Goal: Task Accomplishment & Management: Manage account settings

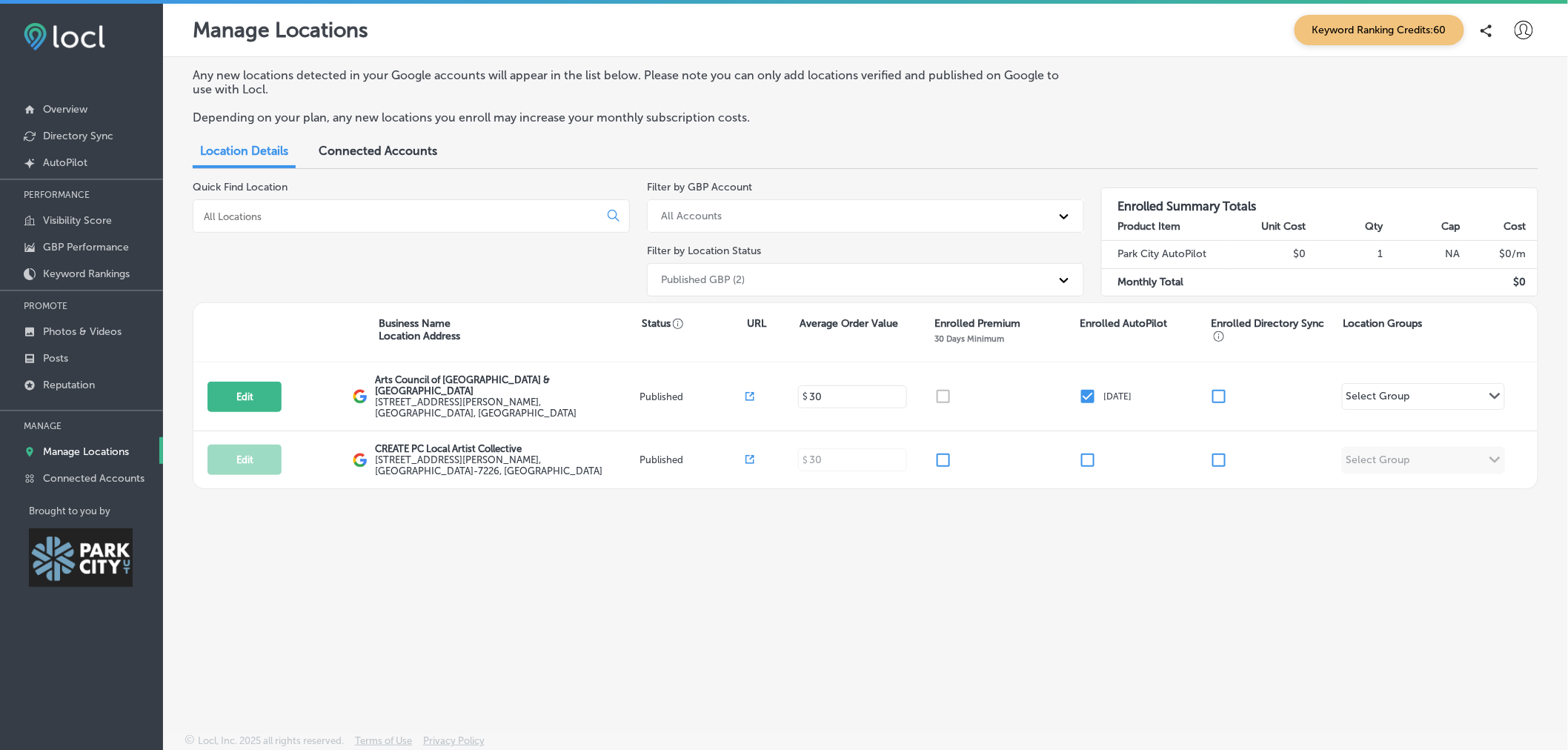
click at [1469, 489] on div "Any new locations detected in your Google accounts will appear in the list belo…" at bounding box center [866, 360] width 1406 height 607
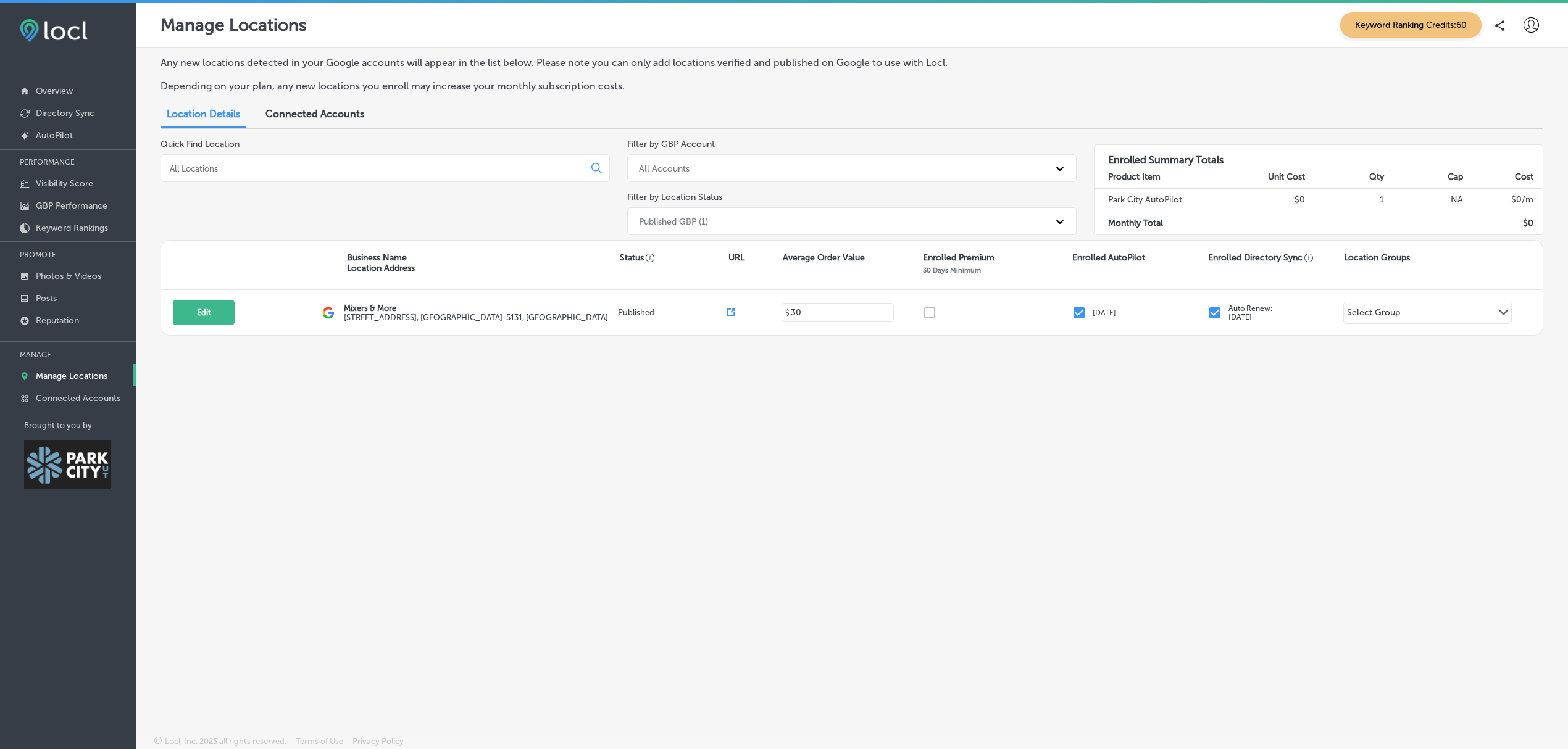
drag, startPoint x: 1085, startPoint y: 2, endPoint x: 892, endPoint y: 471, distance: 507.2
click at [892, 471] on div "Any new locations detected in your Google accounts will appear in the list belo…" at bounding box center [852, 362] width 1433 height 630
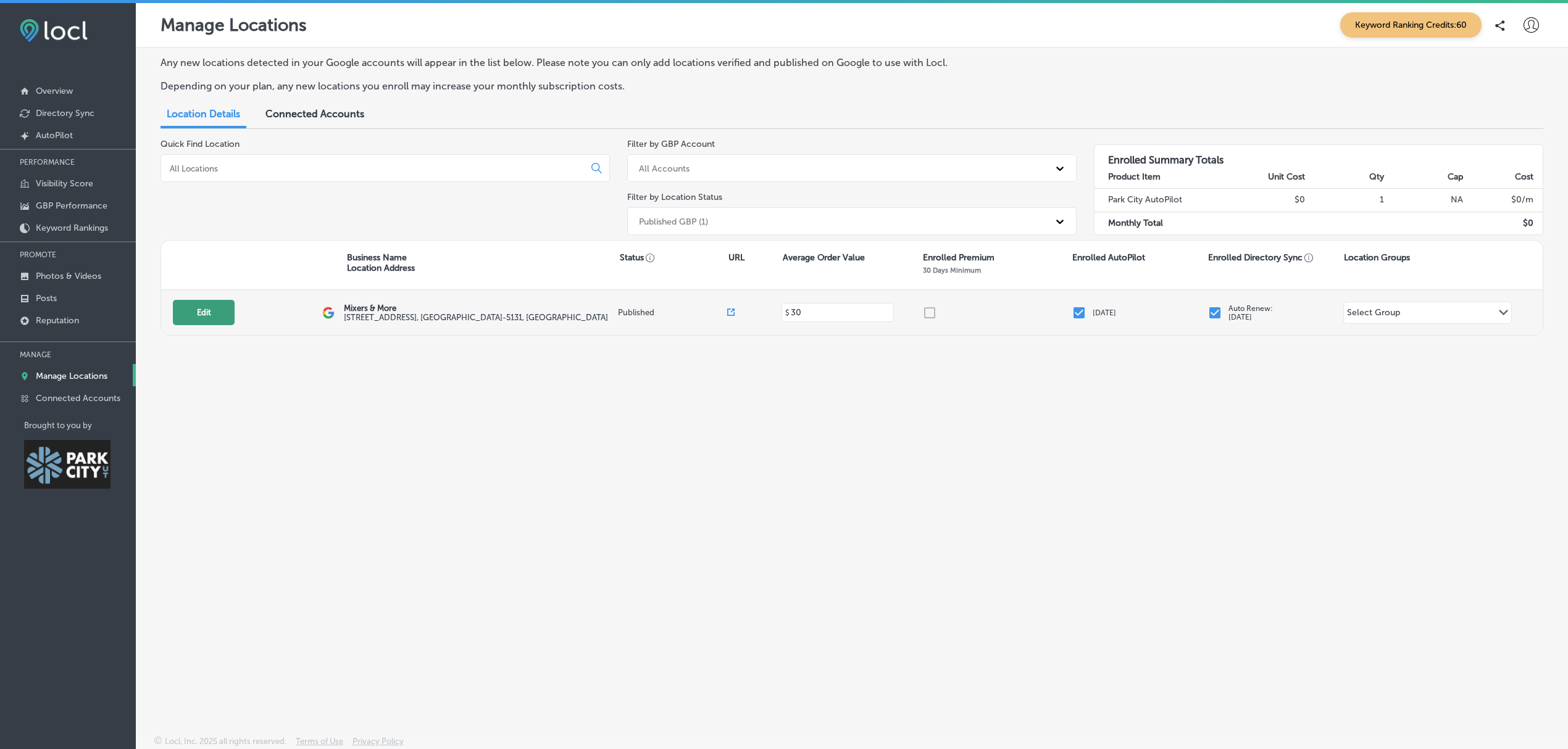
click at [216, 319] on button "Edit" at bounding box center [204, 312] width 62 height 25
select select "US"
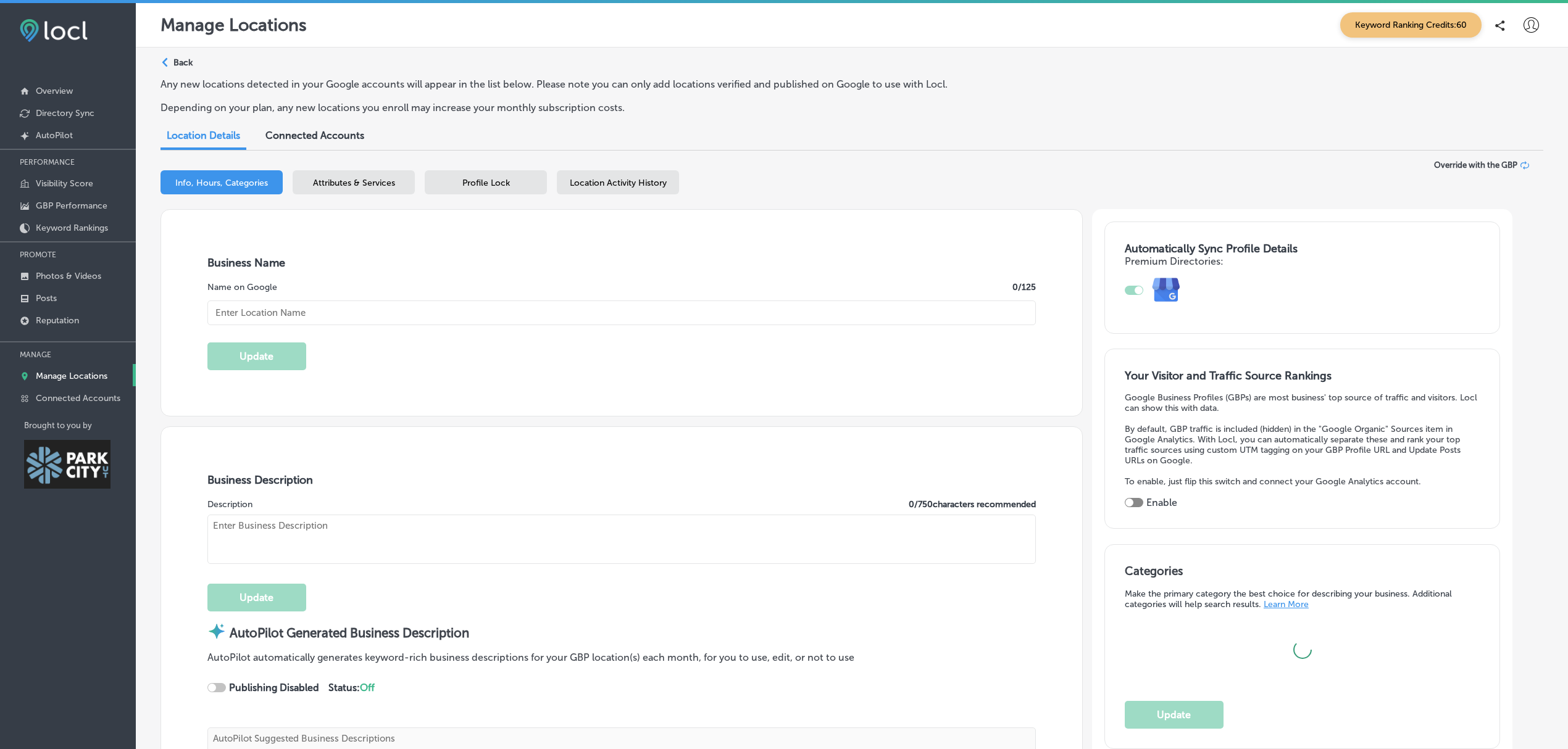
type input "136 Heber Ave"
type input "Suite 101"
type input "Park City"
type input "84060-5131"
type input "US"
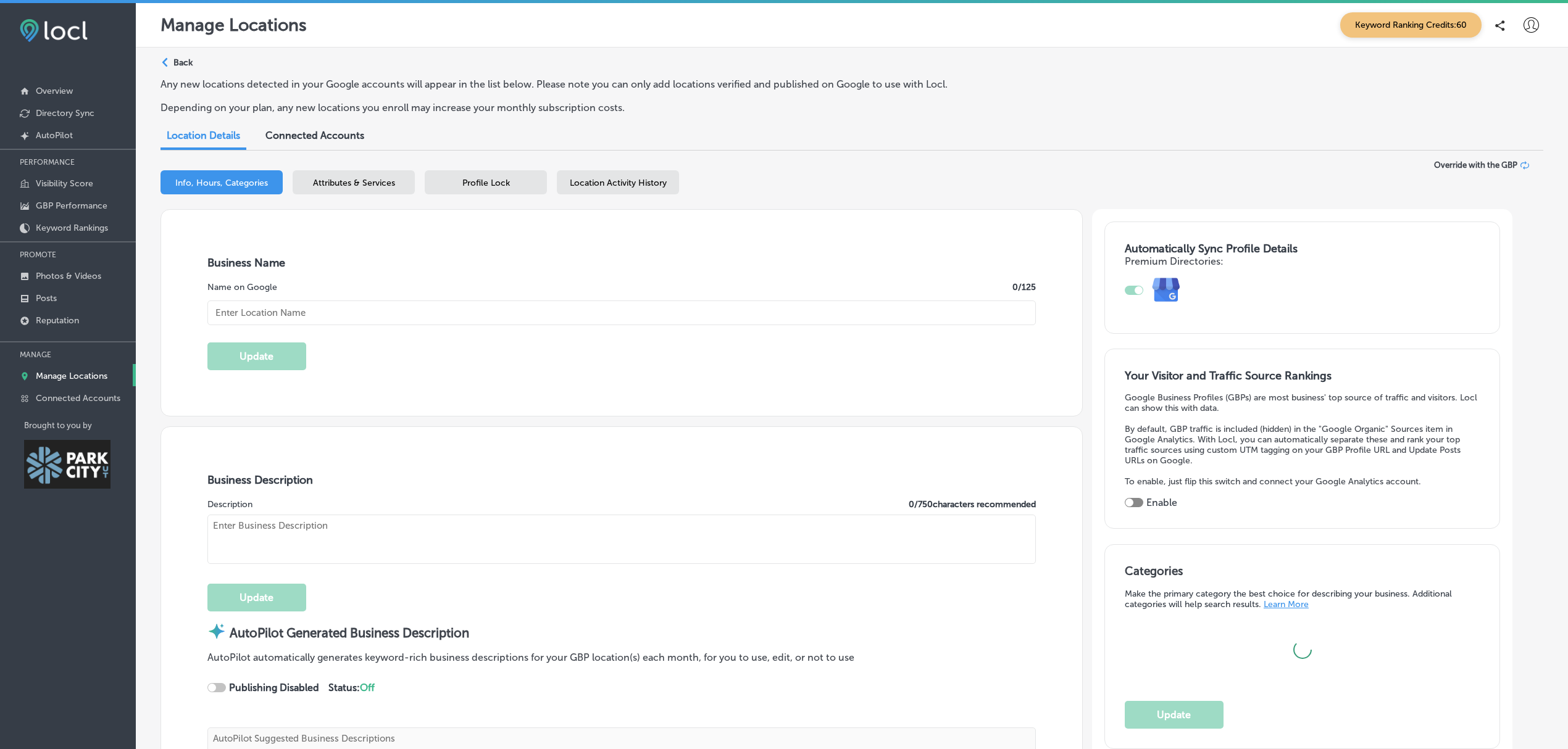
type textarea "We’re a women-owned boutique and your one-stop shop for all things sipping—with…"
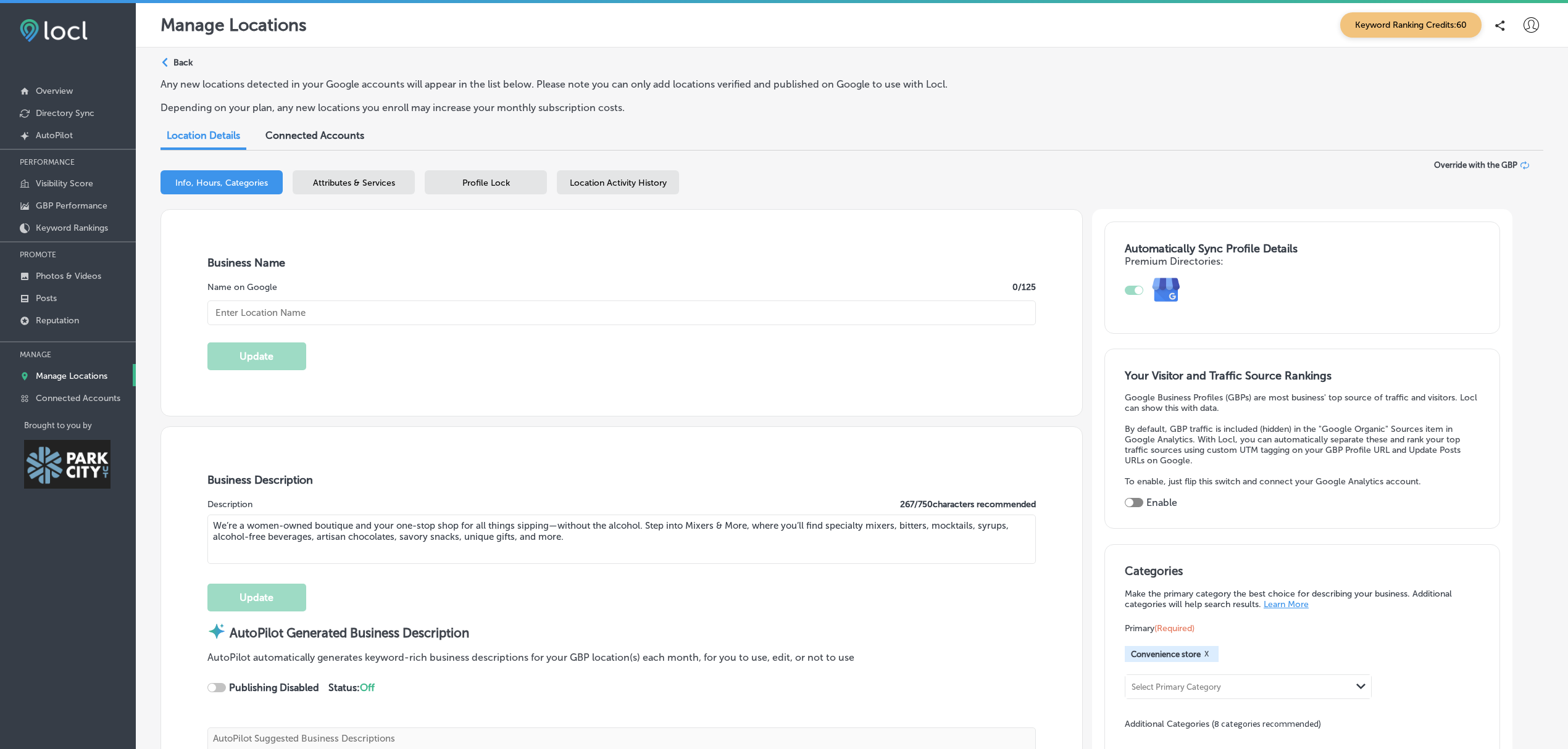
type textarea "Mixers & More redefines the convenience store experience by offering thoughtful…"
type input "http://mixersandmore.cloveronline.com/"
type input "30"
checkbox input "true"
type input "+1 385 479 5617"
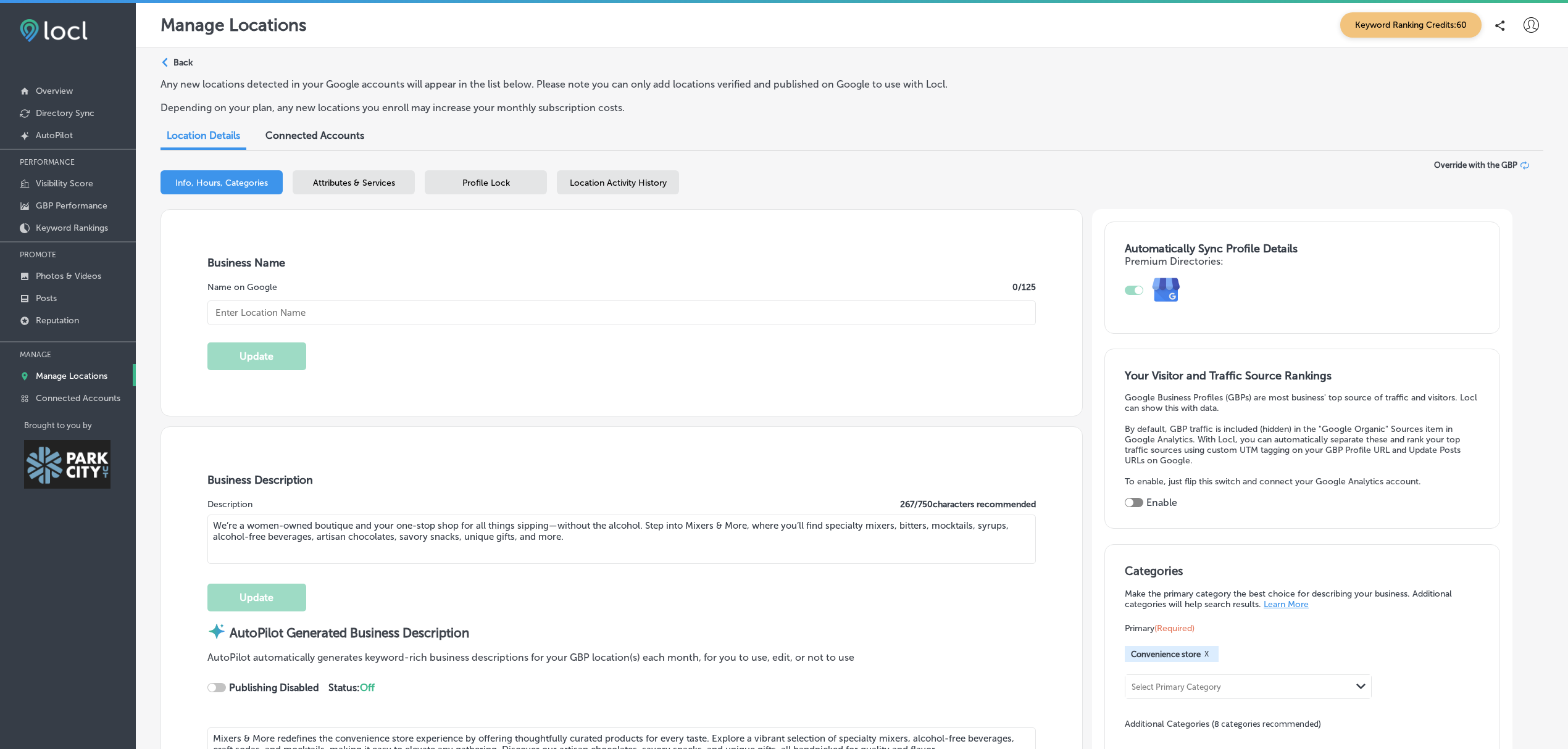
type input "Mixers & More"
click at [378, 179] on span "Attributes & Services" at bounding box center [354, 183] width 82 height 10
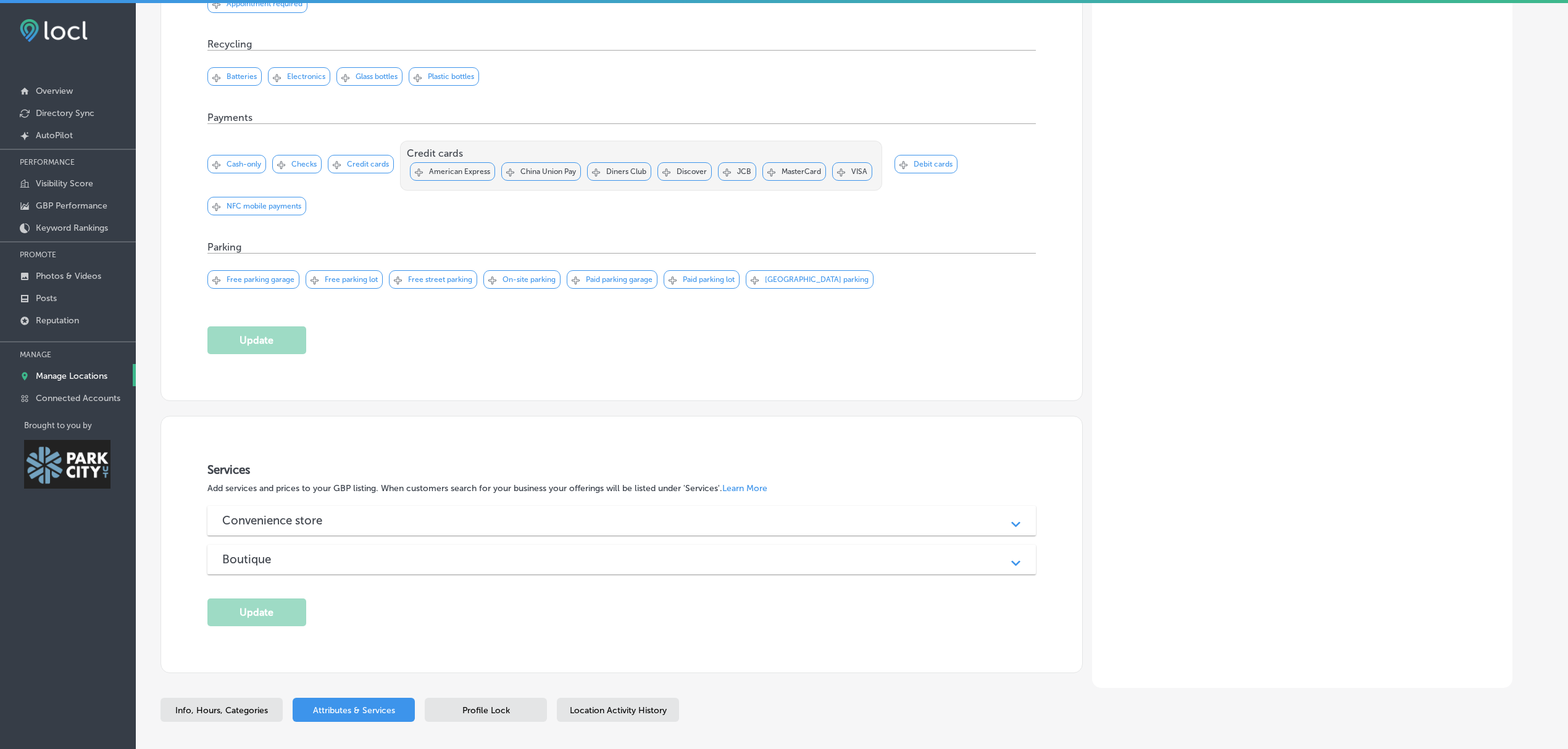
scroll to position [925, 0]
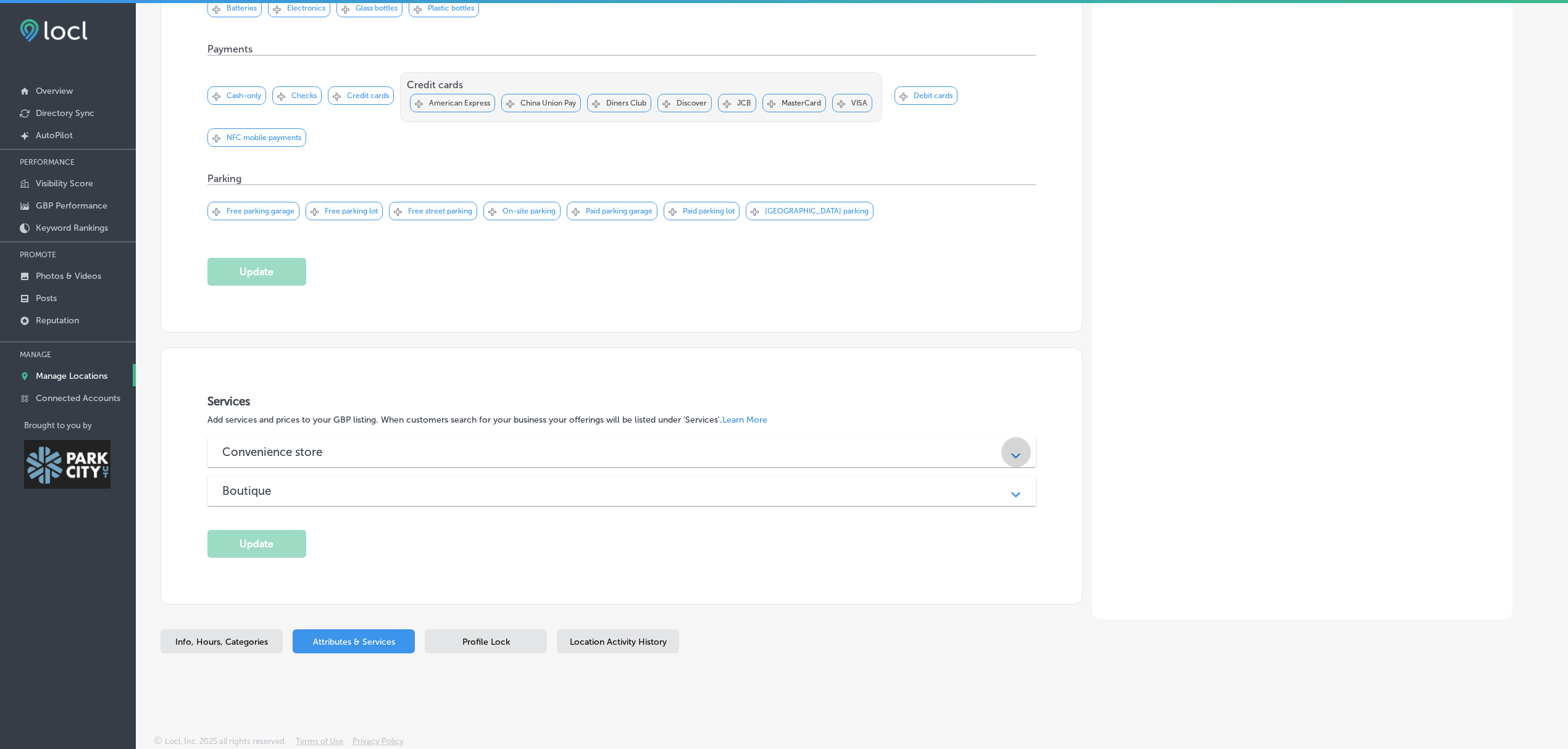
click at [1024, 456] on div "Path Created with Sketch." at bounding box center [1016, 452] width 16 height 16
